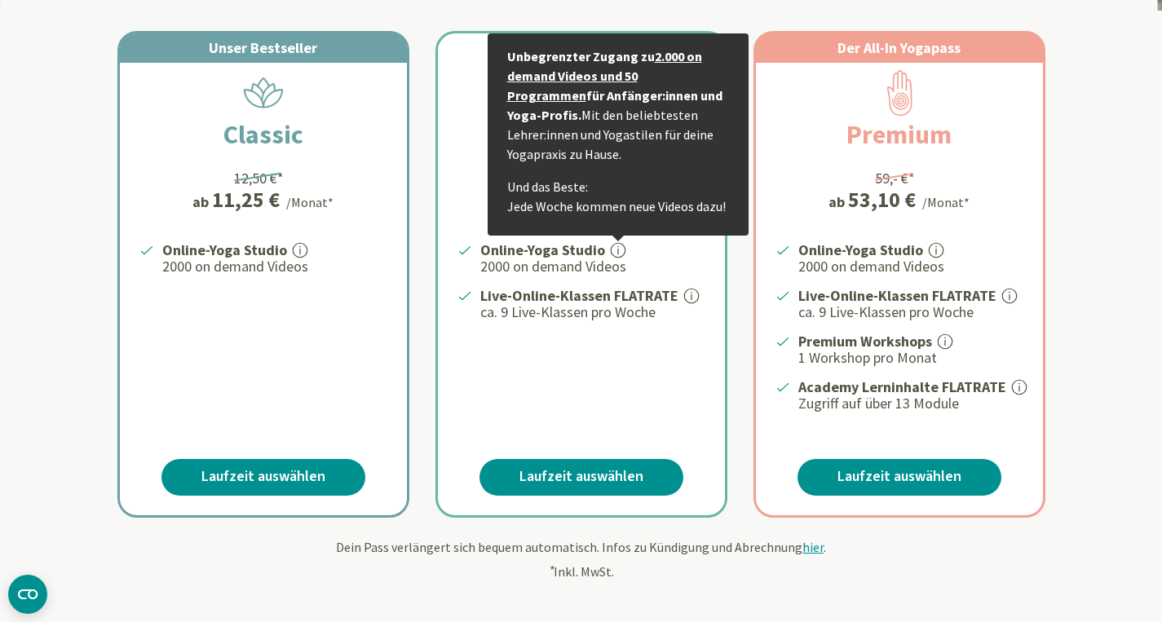
scroll to position [320, 0]
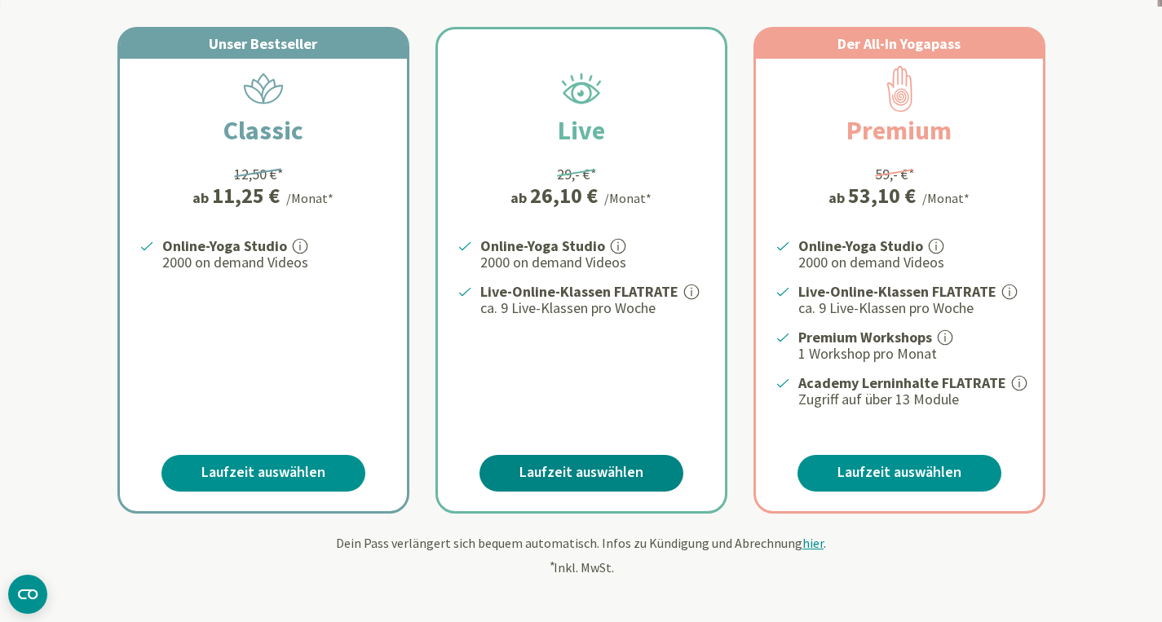
click at [597, 460] on link "Laufzeit auswählen" at bounding box center [581, 473] width 204 height 37
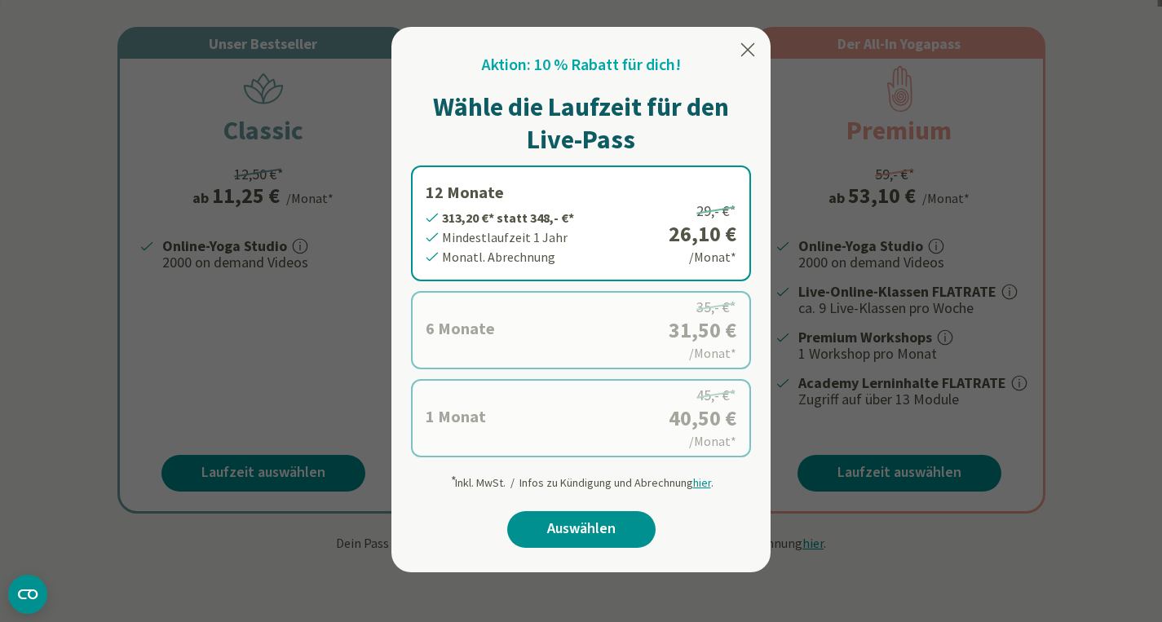
click at [743, 48] on icon at bounding box center [748, 50] width 20 height 20
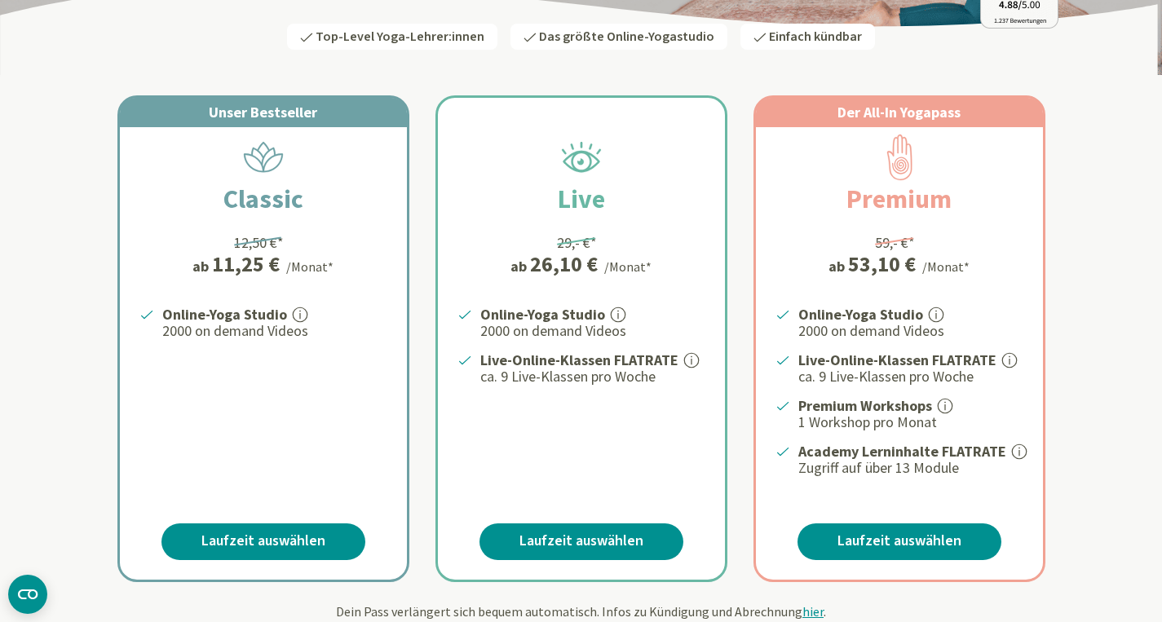
scroll to position [0, 0]
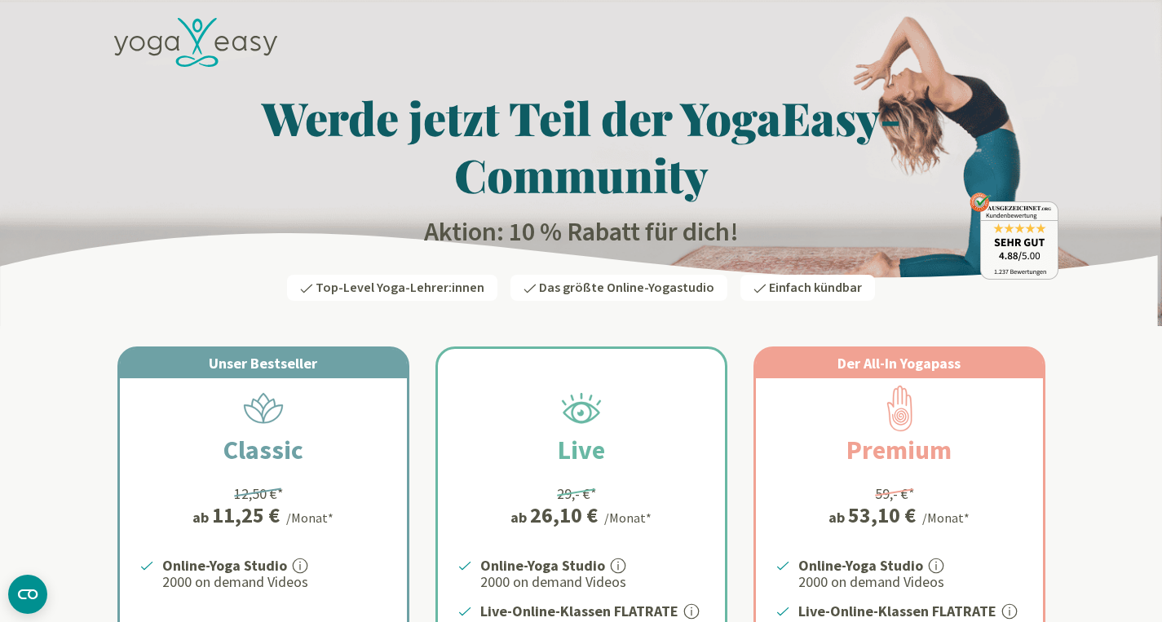
click at [217, 43] on icon at bounding box center [221, 43] width 14 height 15
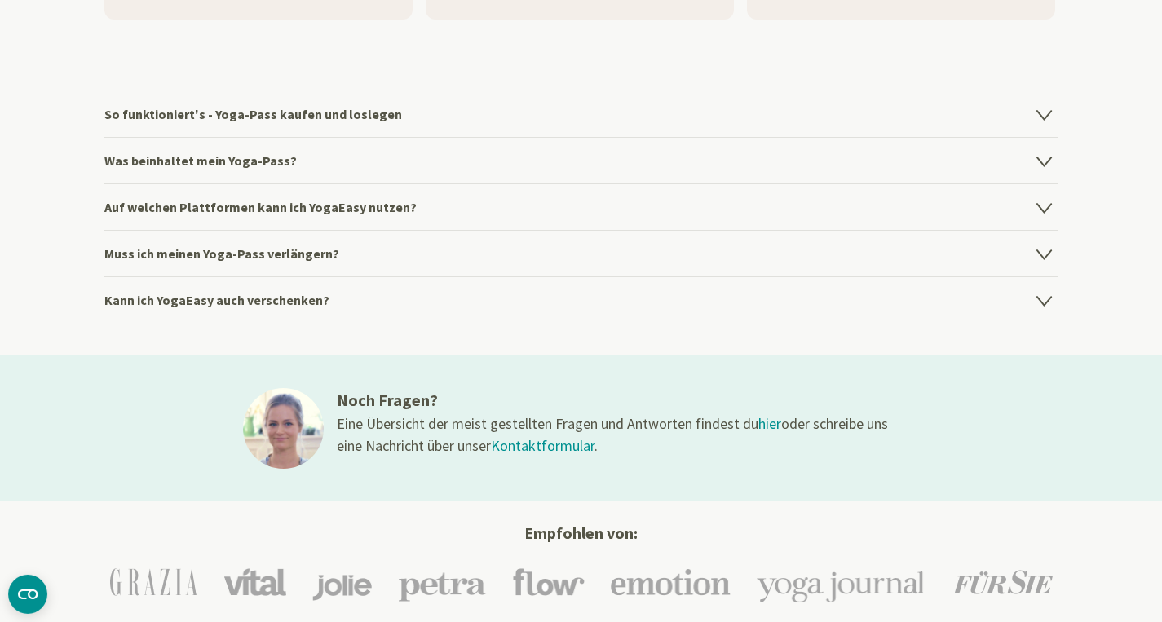
scroll to position [2173, 0]
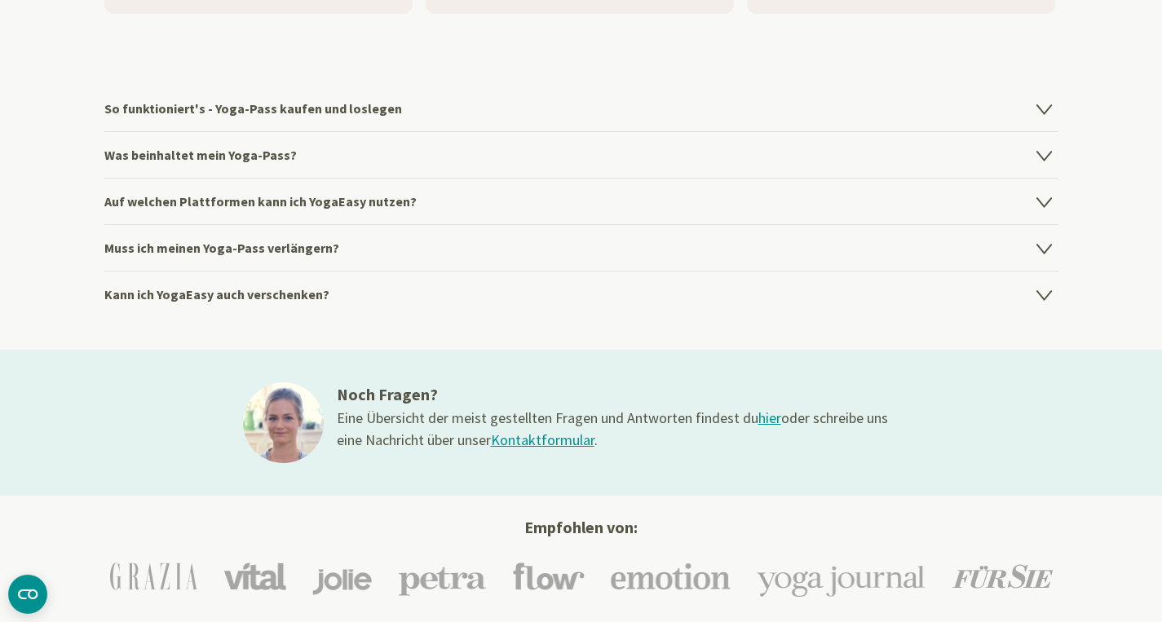
click at [351, 163] on h4 "Was beinhaltet mein Yoga-Pass?" at bounding box center [581, 154] width 954 height 46
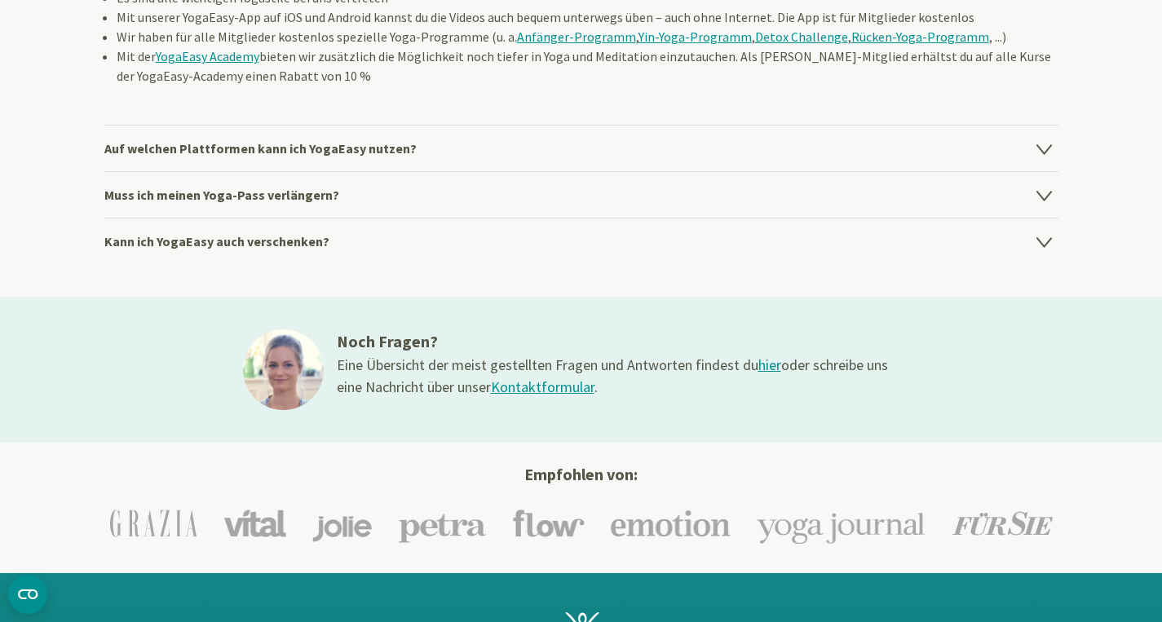
scroll to position [2478, 0]
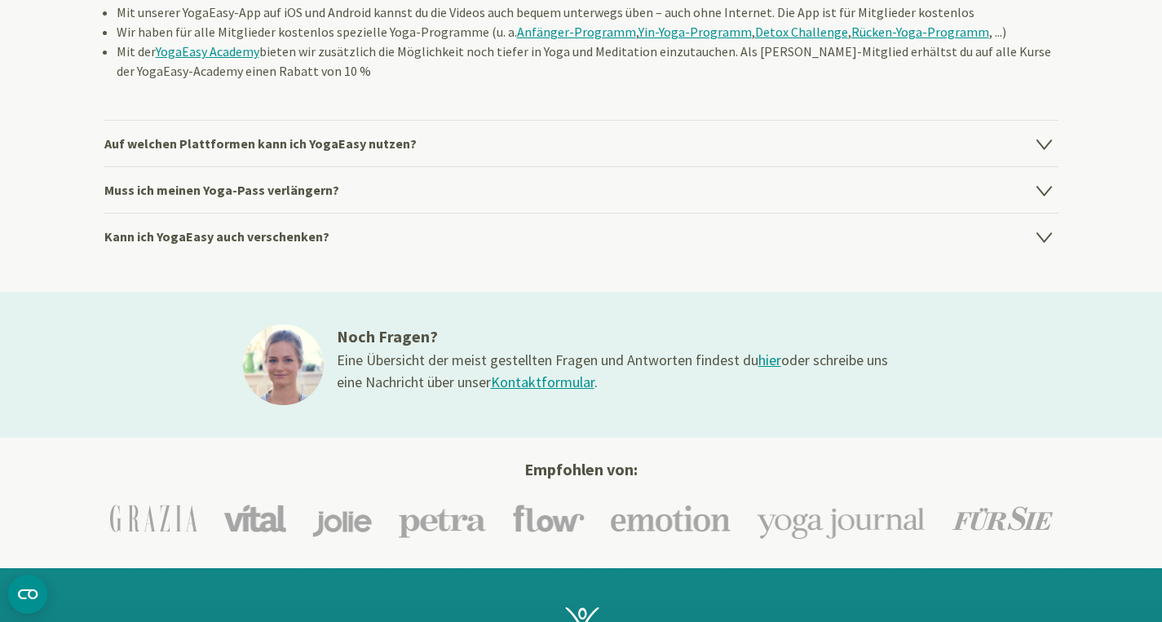
click at [371, 204] on h4 "Muss ich meinen Yoga-Pass verlängern?" at bounding box center [581, 189] width 954 height 46
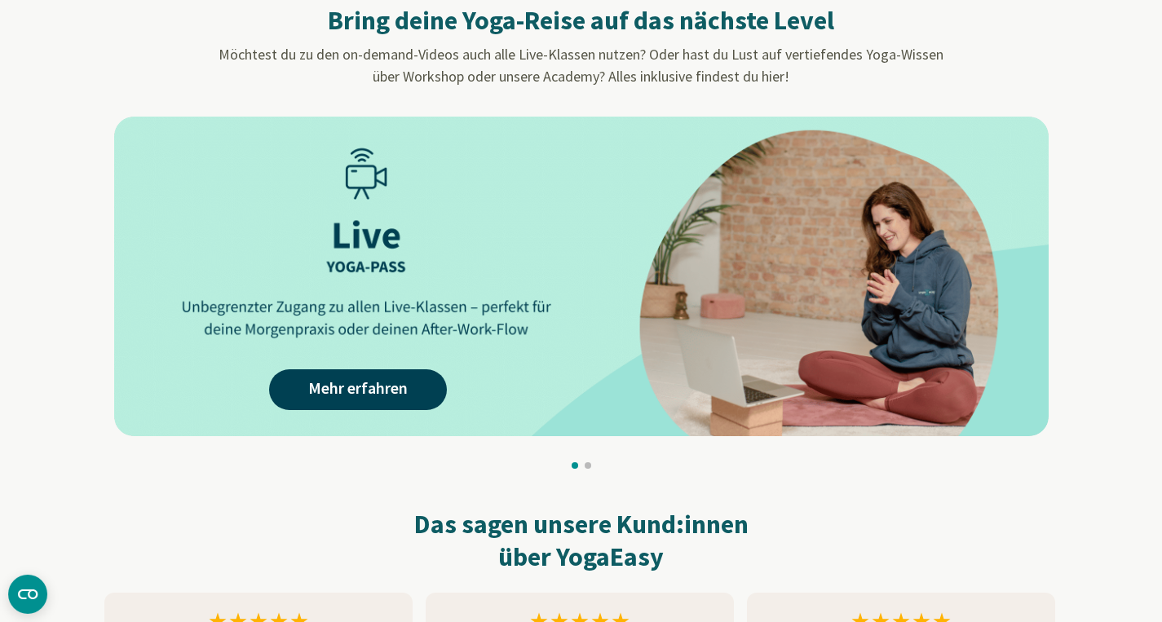
scroll to position [1369, 0]
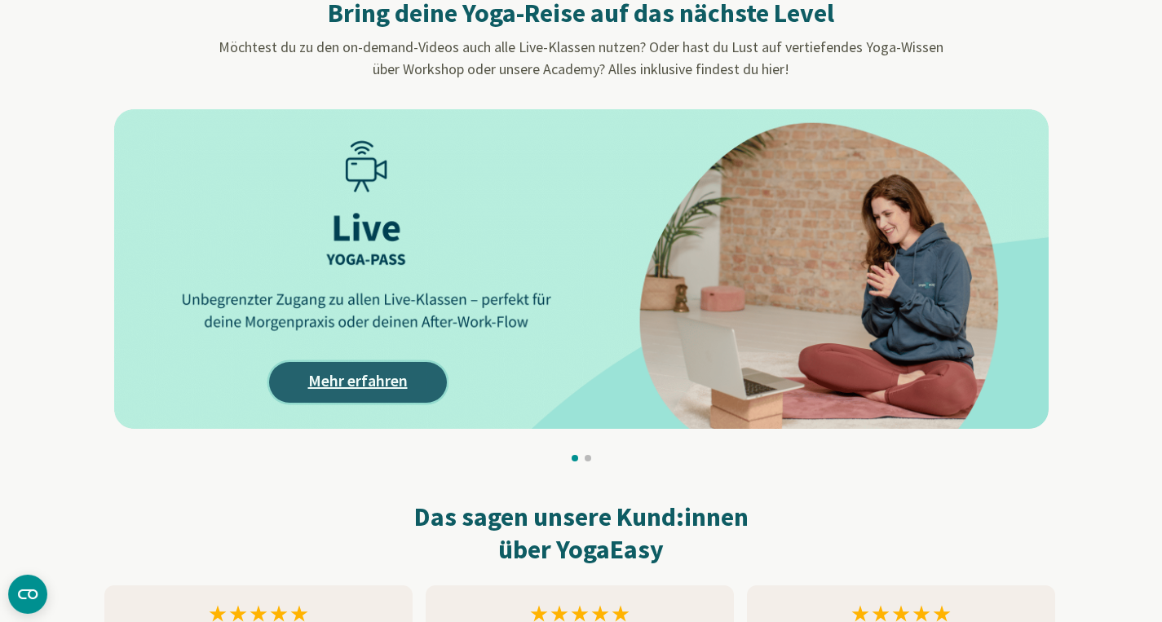
click at [400, 382] on link "Mehr erfahren" at bounding box center [358, 382] width 178 height 41
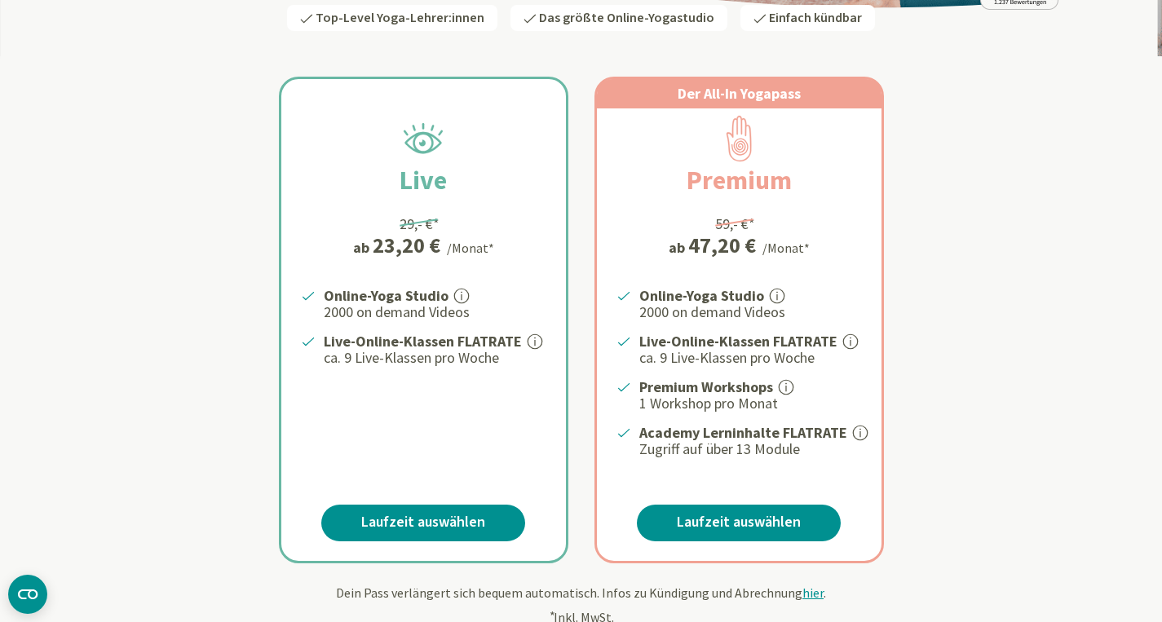
scroll to position [273, 0]
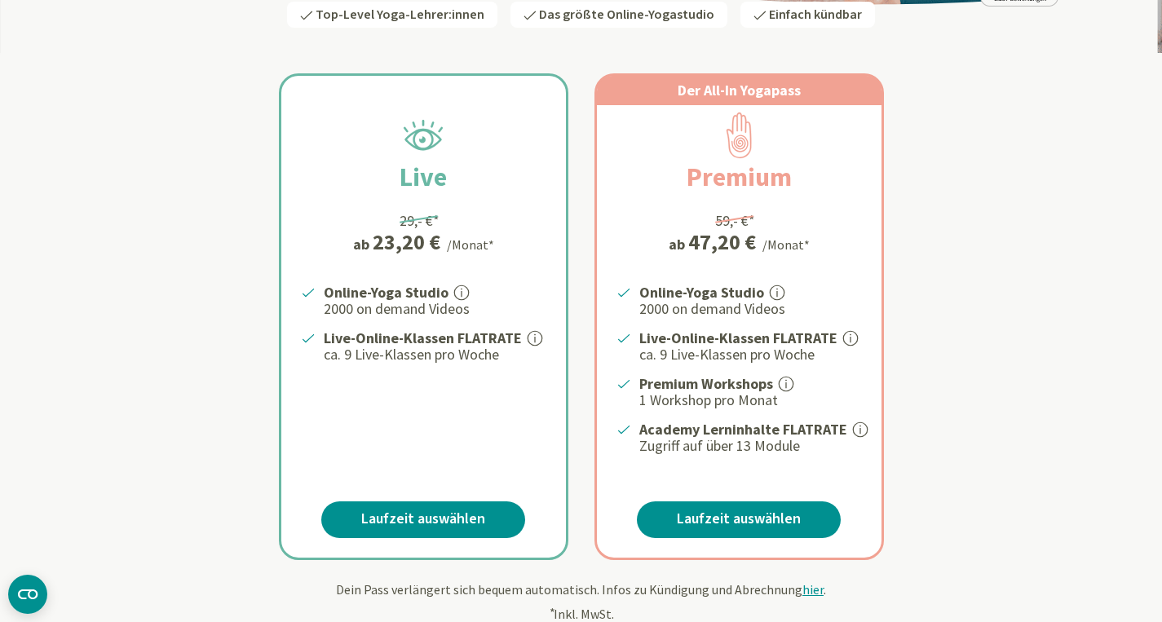
click at [532, 338] on icon at bounding box center [535, 338] width 15 height 15
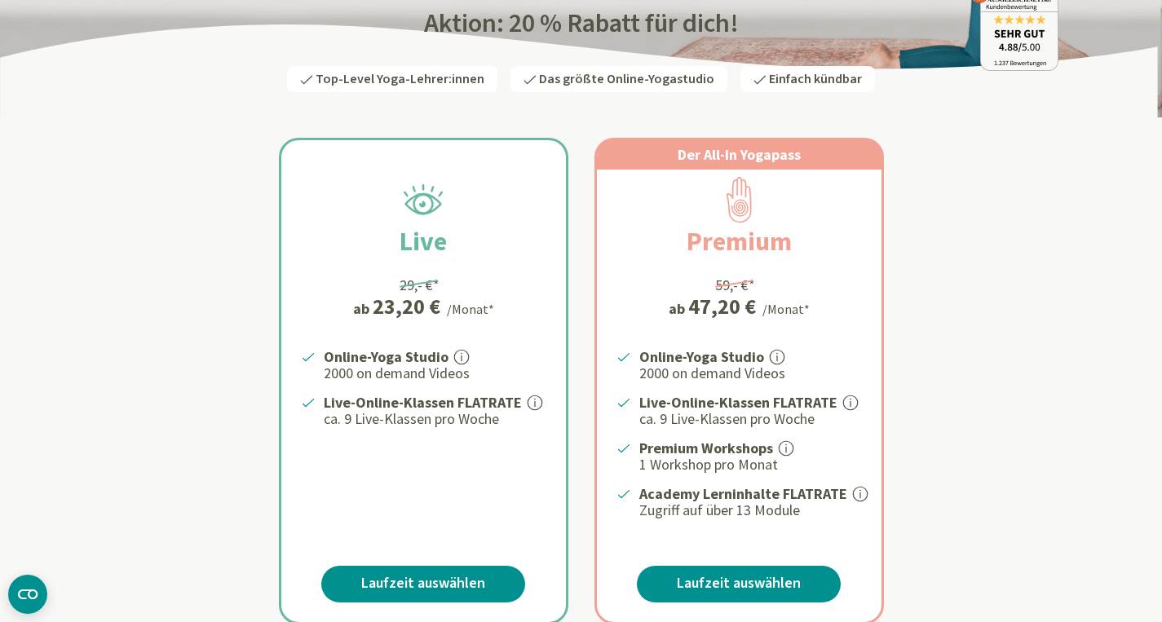
scroll to position [0, 0]
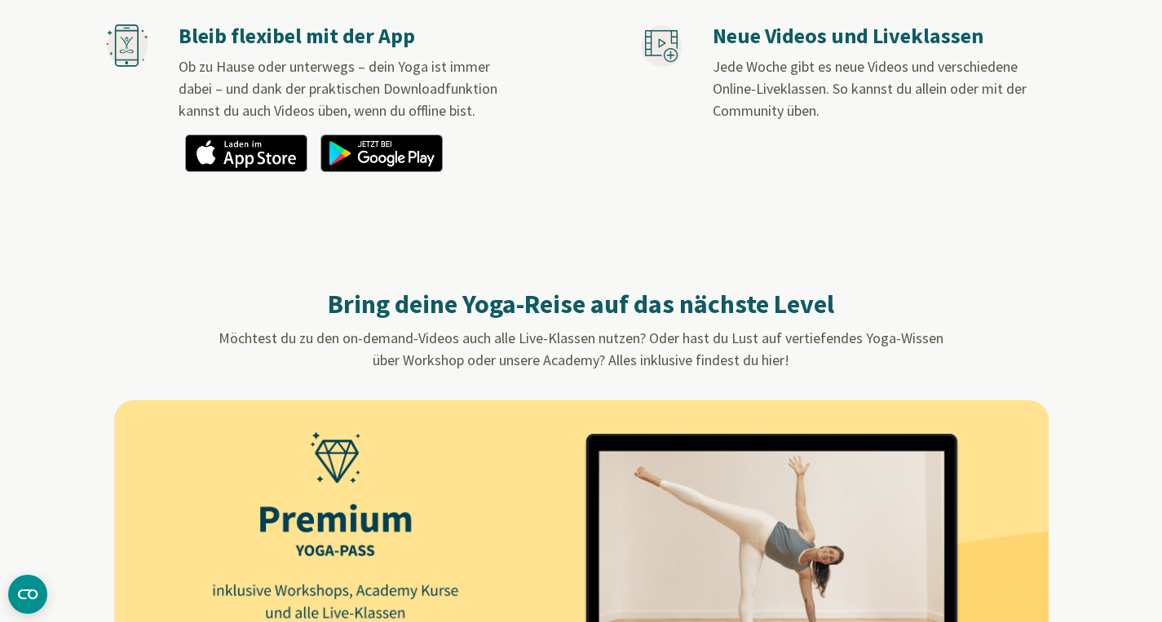
scroll to position [762, 0]
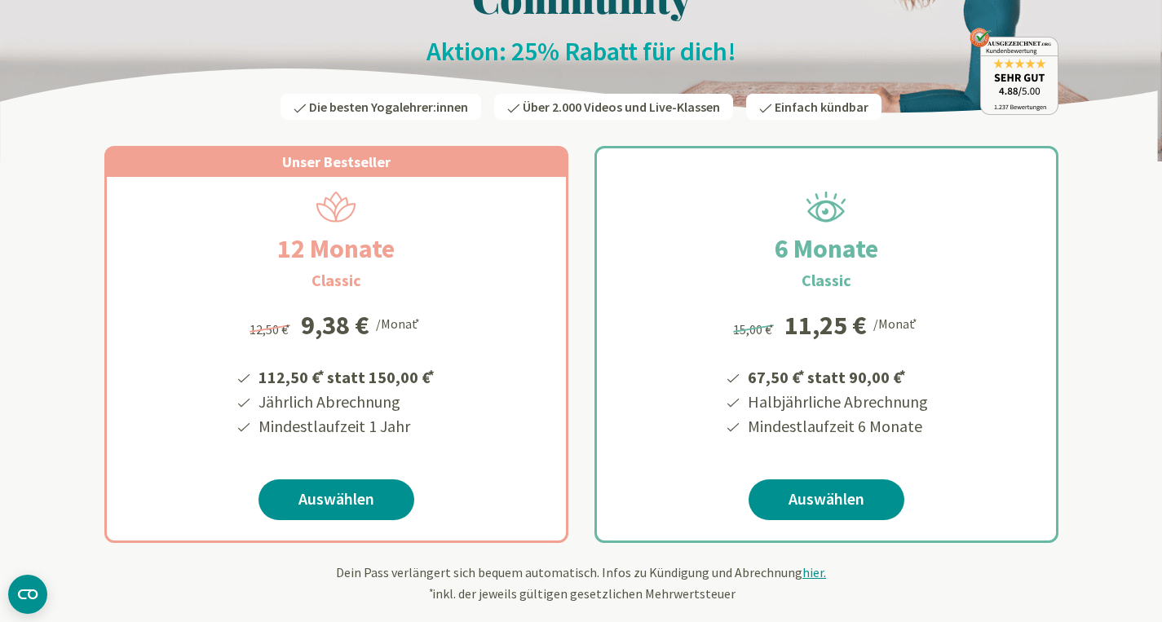
scroll to position [166, 0]
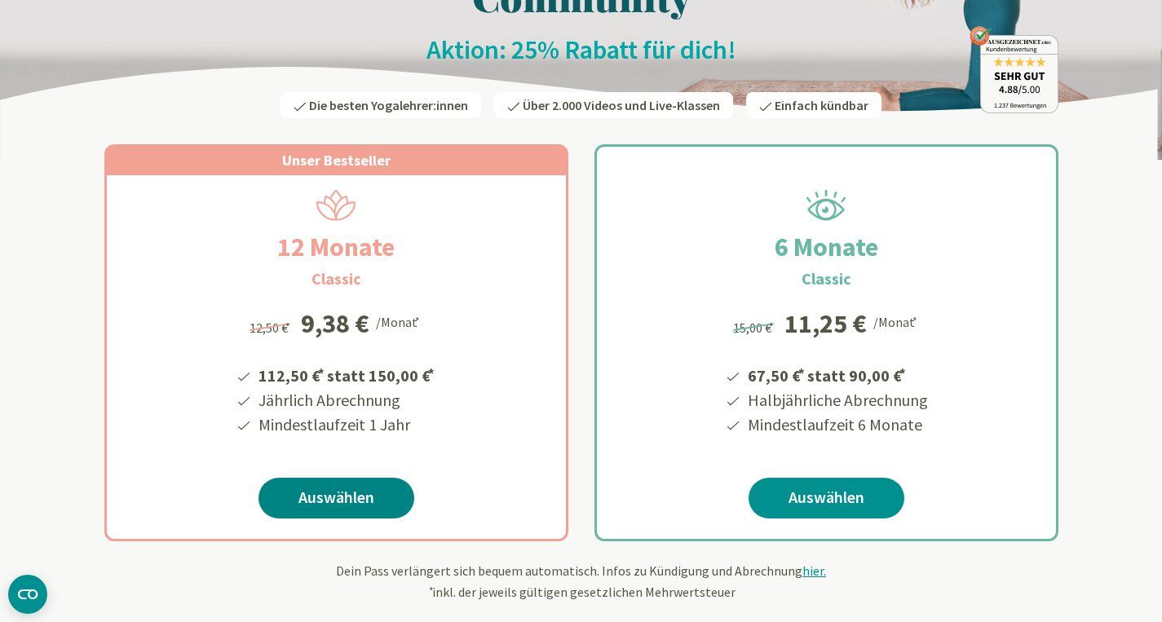
click at [338, 490] on link "Auswählen" at bounding box center [337, 498] width 156 height 41
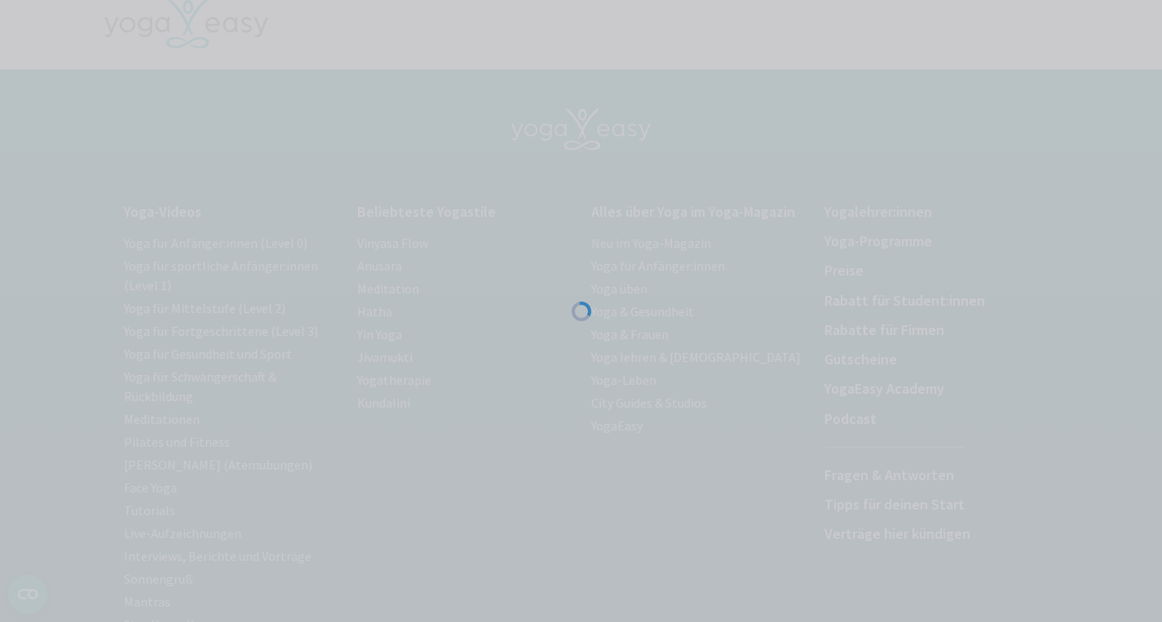
scroll to position [32, 0]
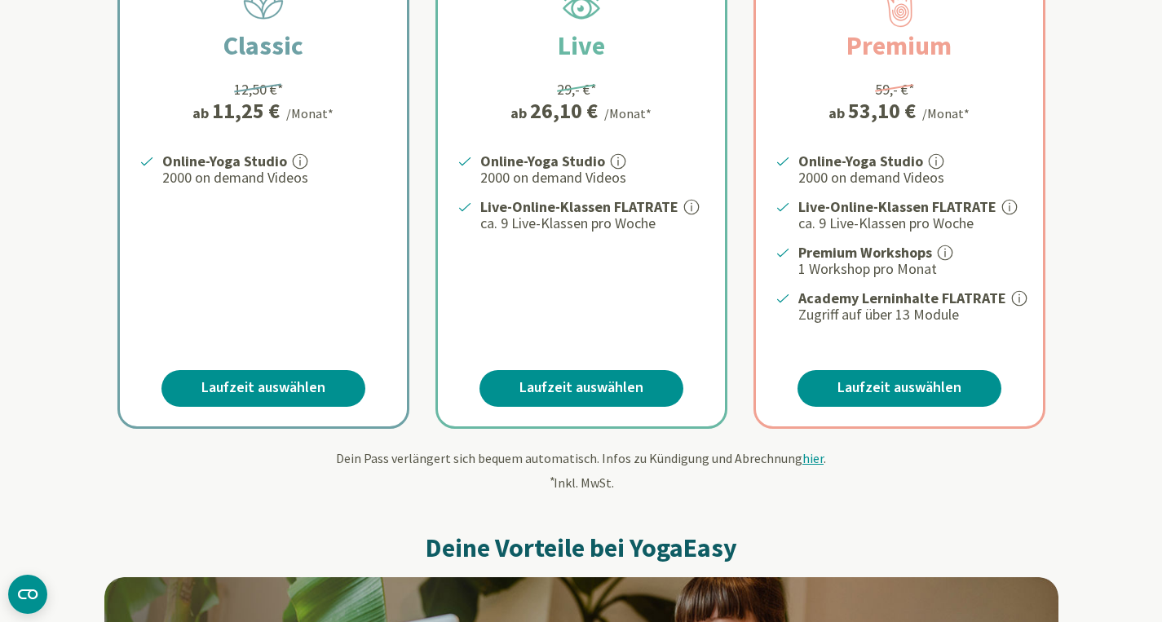
scroll to position [59, 0]
